Goal: Transaction & Acquisition: Purchase product/service

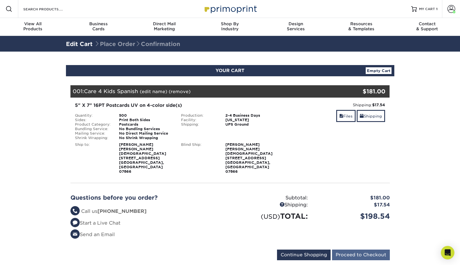
click at [345, 250] on input "Proceed to Checkout" at bounding box center [361, 255] width 58 height 11
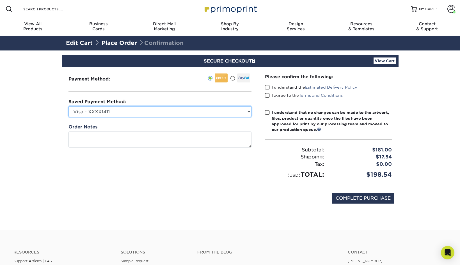
select select
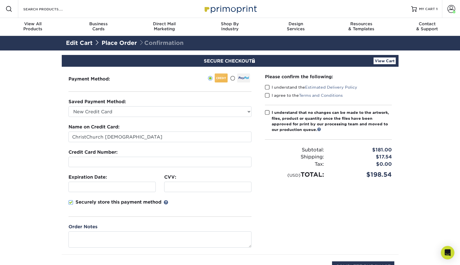
click at [306, 197] on div "Please confirm the following: I understand the Estimated Delivery Policy I agre…" at bounding box center [328, 161] width 140 height 188
click at [268, 89] on span at bounding box center [267, 87] width 5 height 5
click at [0, 0] on input "I understand the Estimated Delivery Policy" at bounding box center [0, 0] width 0 height 0
click at [268, 93] on span at bounding box center [267, 95] width 5 height 5
click at [0, 0] on input "I agree to the Terms and Conditions" at bounding box center [0, 0] width 0 height 0
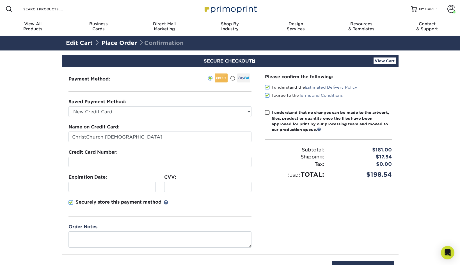
click at [267, 111] on span at bounding box center [267, 112] width 5 height 5
click at [0, 0] on input "I understand that no changes can be made to the artwork, files, product or quan…" at bounding box center [0, 0] width 0 height 0
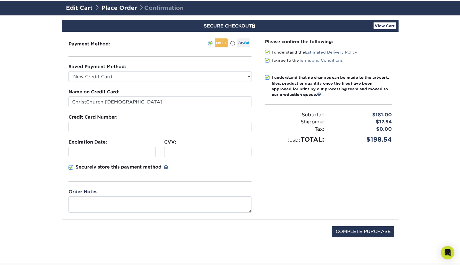
scroll to position [45, 0]
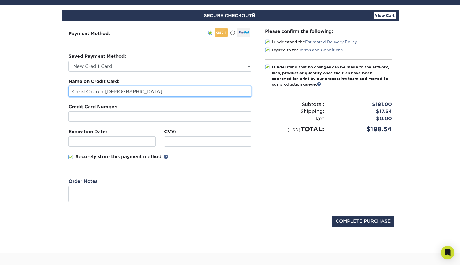
click at [188, 91] on input "ChristChurch [DEMOGRAPHIC_DATA]" at bounding box center [159, 91] width 183 height 11
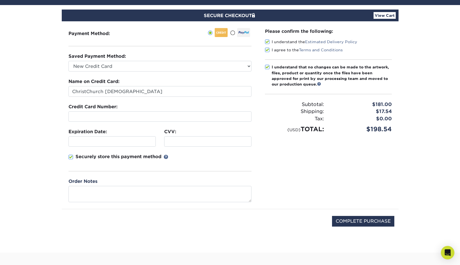
click at [51, 157] on section "SECURE CHECKOUT View Cart Payment Method: Saved Payment Method:" at bounding box center [230, 129] width 460 height 248
click at [86, 138] on div at bounding box center [111, 141] width 87 height 10
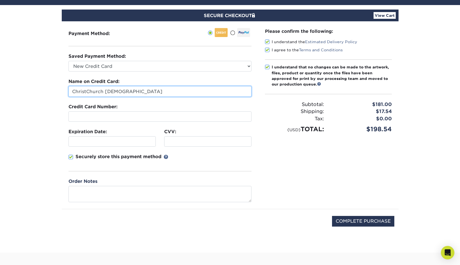
drag, startPoint x: 127, startPoint y: 91, endPoint x: 34, endPoint y: 91, distance: 92.9
click at [34, 91] on section "SECURE CHECKOUT View Cart Payment Method: Saved Payment Method:" at bounding box center [230, 129] width 460 height 248
type input "[PERSON_NAME]"
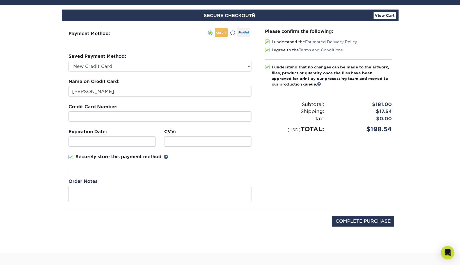
click at [71, 155] on span at bounding box center [70, 157] width 5 height 5
click at [0, 0] on input "Securely store this payment method" at bounding box center [0, 0] width 0 height 0
click at [359, 220] on input "COMPLETE PURCHASE" at bounding box center [363, 221] width 62 height 11
type input "PROCESSING, PLEASE WAIT..."
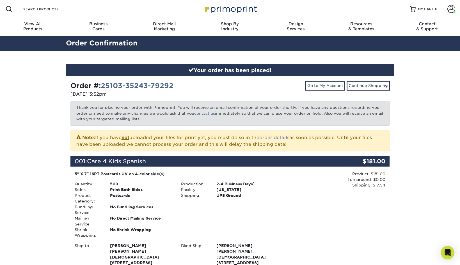
click at [422, 231] on div "Your order has been placed! Order #: 25103-35243-79292 10/03/2025 3:52pm Go to …" at bounding box center [230, 216] width 460 height 331
click at [443, 244] on div "Your order has been placed! Order #: 25103-35243-79292 10/03/2025 3:52pm Go to …" at bounding box center [230, 216] width 460 height 331
click at [445, 253] on icon "Open Intercom Messenger" at bounding box center [447, 252] width 6 height 7
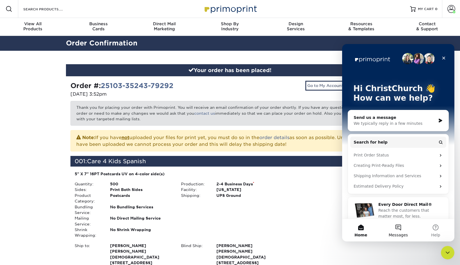
click at [400, 231] on button "Messages" at bounding box center [397, 230] width 37 height 22
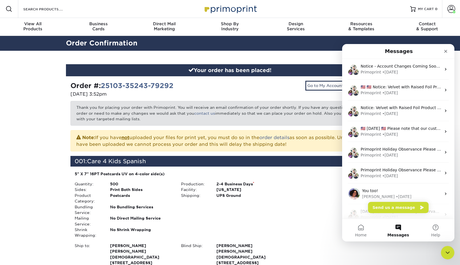
click at [397, 227] on button "Messages" at bounding box center [397, 230] width 37 height 22
click at [359, 230] on button "Home" at bounding box center [360, 230] width 37 height 22
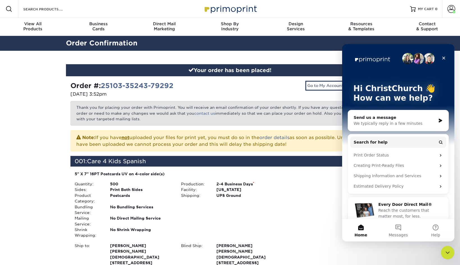
click at [400, 121] on div "We typically reply in a few minutes" at bounding box center [395, 124] width 82 height 6
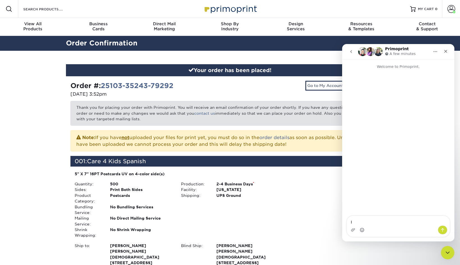
type textarea "I"
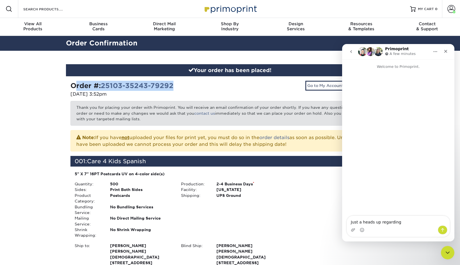
drag, startPoint x: 70, startPoint y: 84, endPoint x: 175, endPoint y: 84, distance: 104.9
click at [175, 84] on div "Order #: 25103-35243-79292" at bounding box center [147, 86] width 155 height 10
copy strong "Order #: 25103-35243-79292"
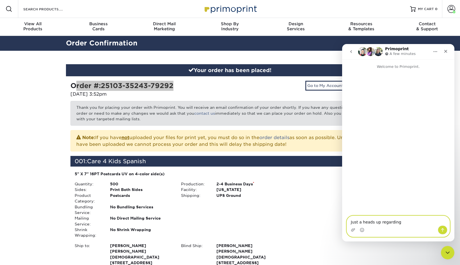
click at [400, 220] on textarea "Just a heads up regarding" at bounding box center [398, 221] width 103 height 10
paste textarea "Order #: 25103-35243-79292"
click at [412, 217] on textarea "Just a heads up regarding Order #: 25103-35243-79292" at bounding box center [398, 217] width 103 height 15
click at [410, 215] on textarea "Just a heads up regarding Order #: 25103-35243-79292" at bounding box center [398, 217] width 103 height 15
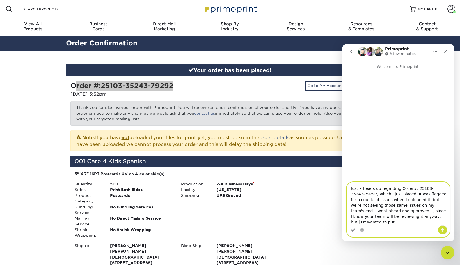
click at [396, 223] on textarea "Just a heads up regarding Order#: 25103-35243-79292, which I just placed. It wa…" at bounding box center [398, 203] width 103 height 43
click at [437, 222] on textarea "Just a heads up regarding Order#: 25103-35243-79292, which I just placed. It wa…" at bounding box center [398, 203] width 103 height 43
type textarea "Just a heads up regarding Order#: 25103-35243-79292, which I just placed. It wa…"
click at [353, 230] on icon "Upload attachment" at bounding box center [353, 230] width 4 height 4
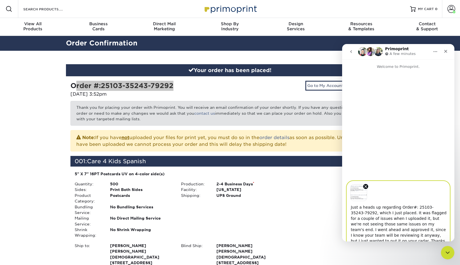
click at [432, 202] on textarea "Just a heads up regarding Order#: 25103-35243-79292, which I just placed. It wa…" at bounding box center [398, 222] width 103 height 43
click at [431, 202] on textarea "Just a heads up regarding Order#: 25103-35243-79292, which I just placed. It wa…" at bounding box center [398, 222] width 103 height 43
click at [402, 219] on textarea "Just a heads up regarding Order#: 25103-35243-79292, which I just placed. It wa…" at bounding box center [398, 222] width 103 height 43
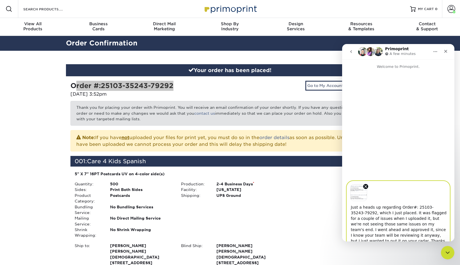
click at [391, 239] on textarea "Just a heads up regarding Order#: 25103-35243-79292, which I just placed. It wa…" at bounding box center [398, 222] width 103 height 43
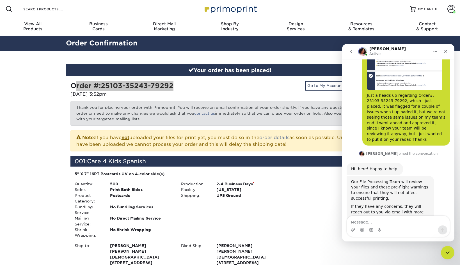
scroll to position [49, 0]
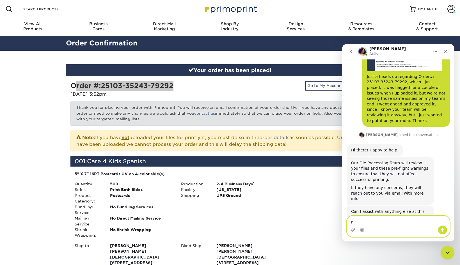
type textarea "I"
type textarea "Sounds good. I'm all set. Have a great weekend!"
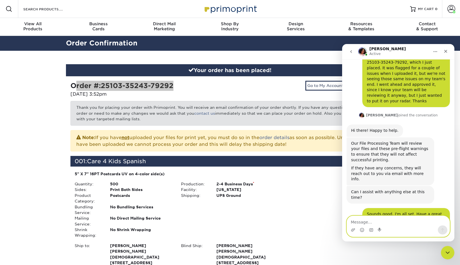
scroll to position [87, 0]
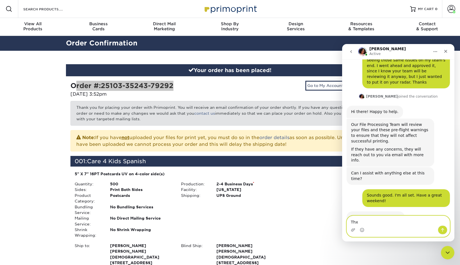
type textarea "Thx!"
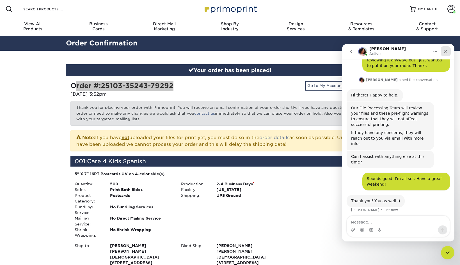
click at [445, 51] on icon "Close" at bounding box center [445, 51] width 3 height 3
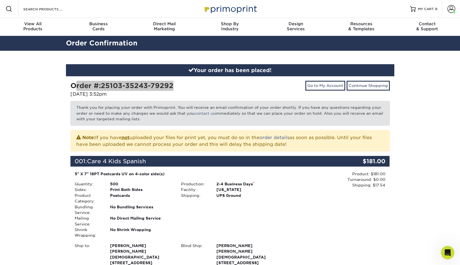
scroll to position [0, 0]
click at [425, 122] on div "Your order has been placed! Order #: 25103-35243-79292 10/03/2025 3:52pm Go to …" at bounding box center [230, 216] width 460 height 331
